Goal: Transaction & Acquisition: Purchase product/service

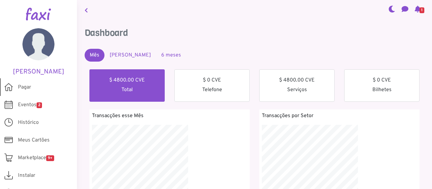
click at [22, 90] on span "Pagar" at bounding box center [24, 87] width 13 height 8
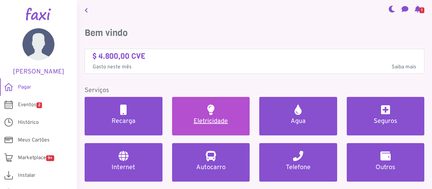
click at [232, 118] on h5 "Eletricidade" at bounding box center [211, 121] width 63 height 8
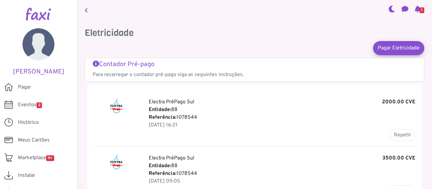
click at [420, 13] on span "1" at bounding box center [422, 10] width 5 height 6
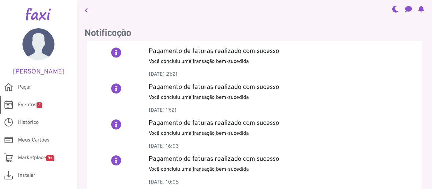
click at [40, 106] on span "2" at bounding box center [39, 105] width 5 height 6
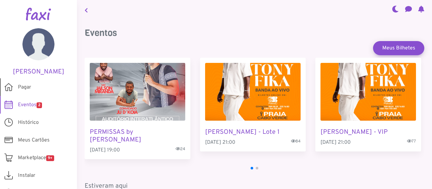
click at [19, 84] on span "Pagar" at bounding box center [24, 87] width 13 height 8
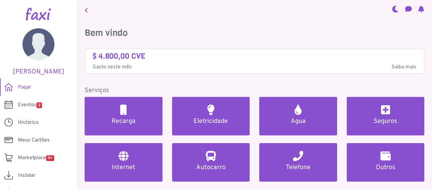
click at [302, 35] on h3 "Bem vindo" at bounding box center [255, 33] width 340 height 11
drag, startPoint x: 428, startPoint y: 1, endPoint x: 281, endPoint y: 26, distance: 148.9
